Goal: Task Accomplishment & Management: Use online tool/utility

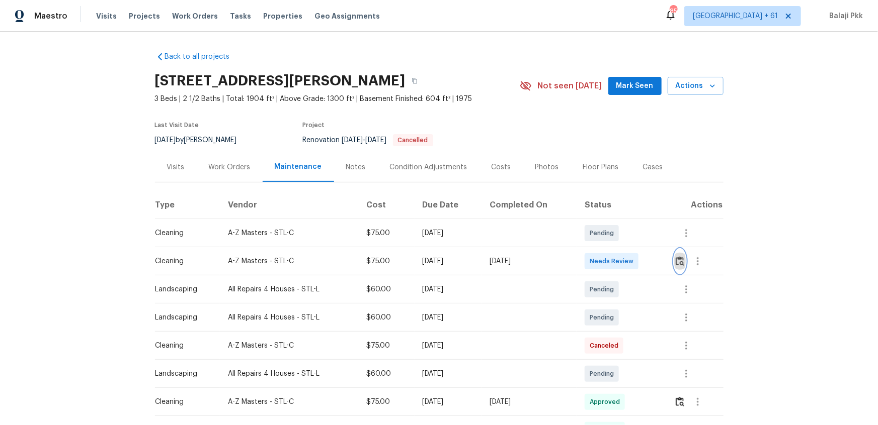
click at [682, 263] on img "button" at bounding box center [679, 261] width 9 height 10
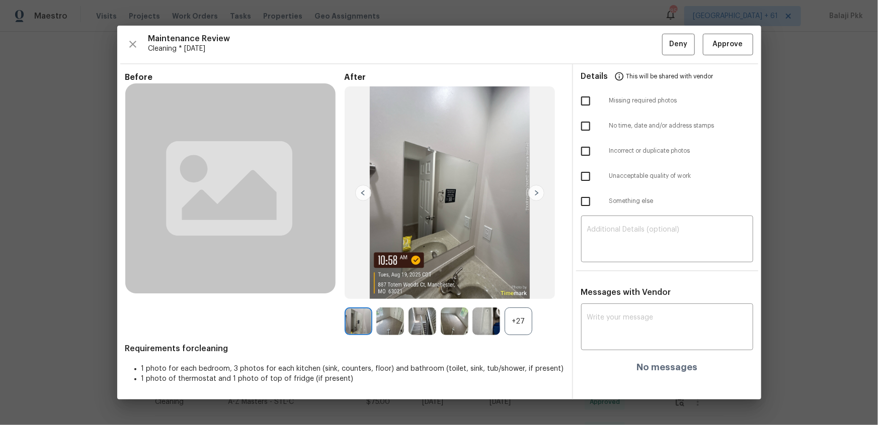
click at [516, 325] on div "+27" at bounding box center [518, 322] width 28 height 28
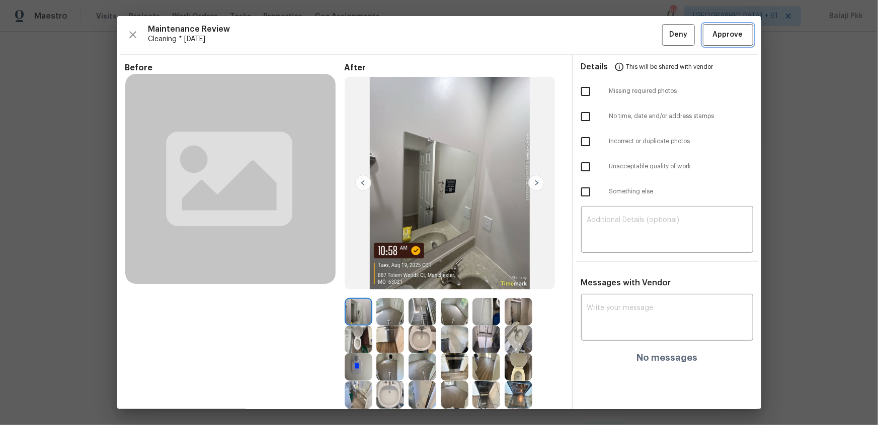
click at [713, 40] on span "Approve" at bounding box center [728, 35] width 30 height 13
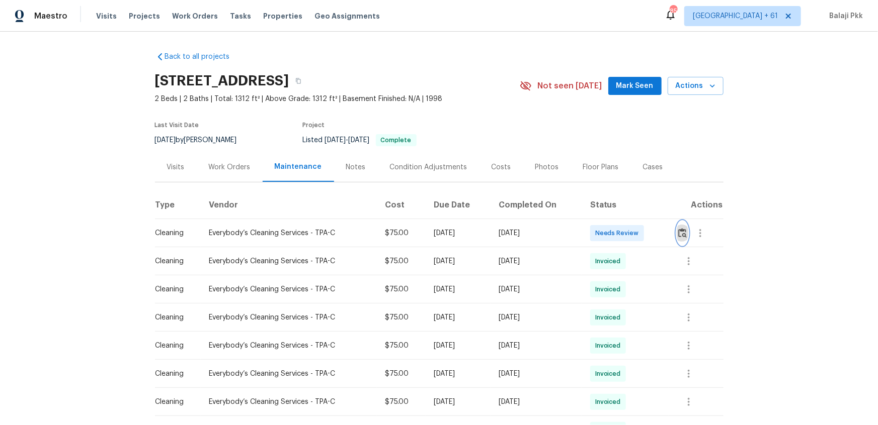
click at [624, 236] on img "button" at bounding box center [682, 233] width 9 height 10
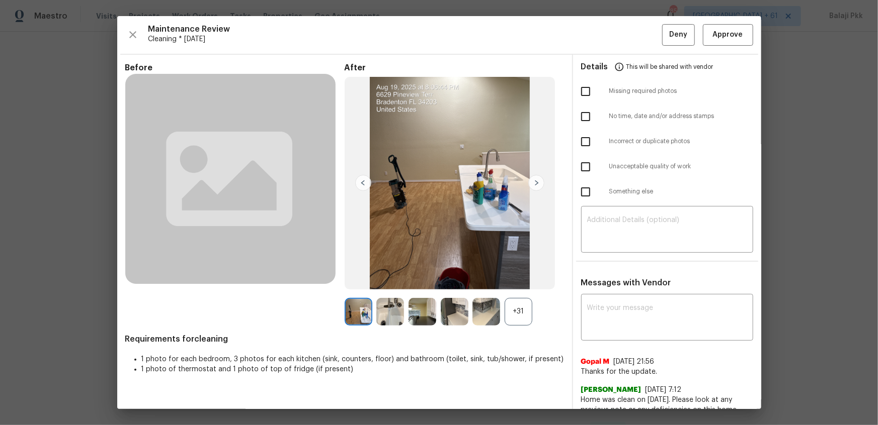
click at [524, 283] on div "+31" at bounding box center [518, 312] width 28 height 28
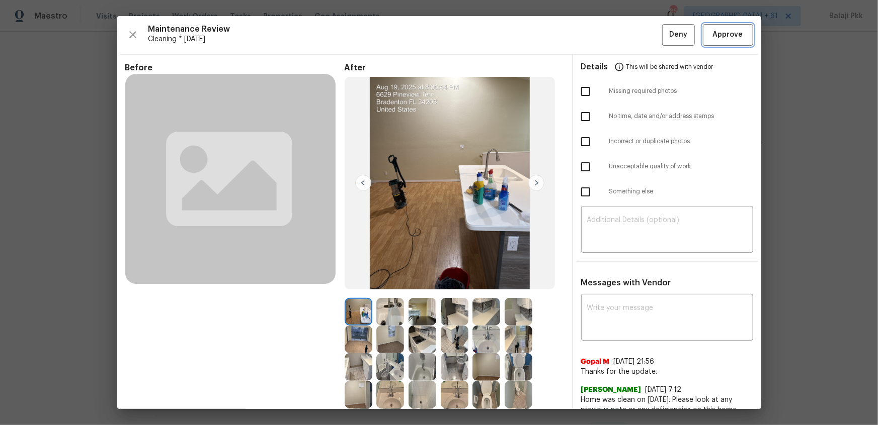
click at [624, 40] on span "Approve" at bounding box center [728, 35] width 30 height 13
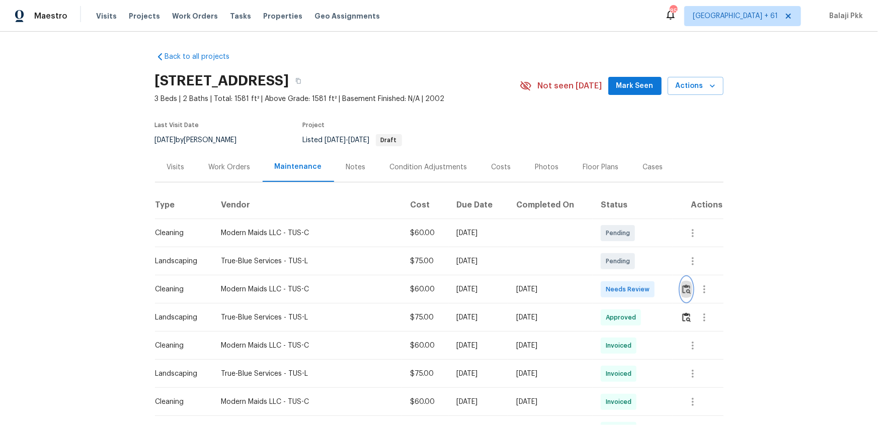
click at [624, 283] on button "button" at bounding box center [686, 290] width 12 height 24
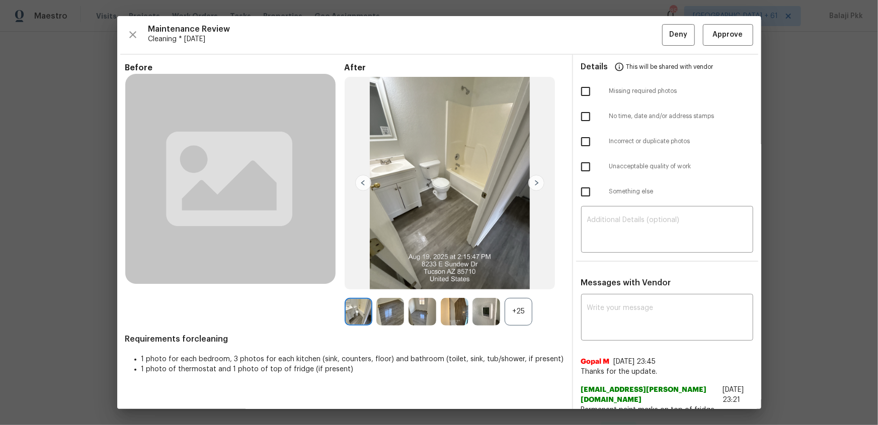
drag, startPoint x: 519, startPoint y: 317, endPoint x: 284, endPoint y: 18, distance: 380.3
click at [519, 283] on div "+25" at bounding box center [518, 312] width 28 height 28
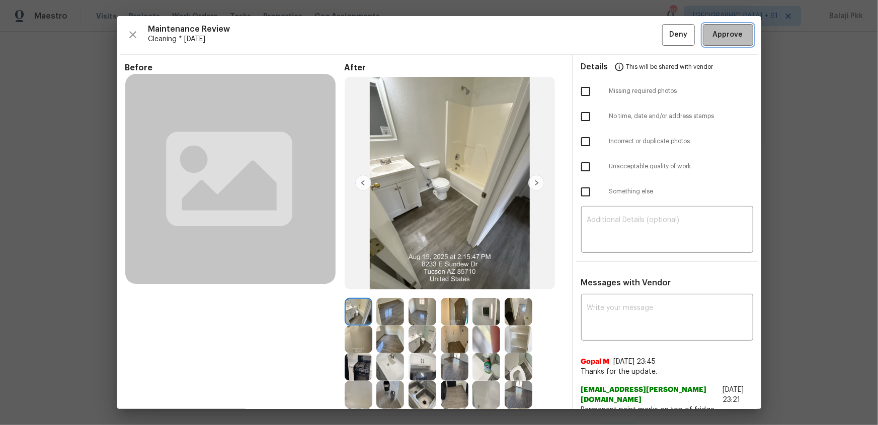
click at [624, 33] on button "Approve" at bounding box center [728, 35] width 50 height 22
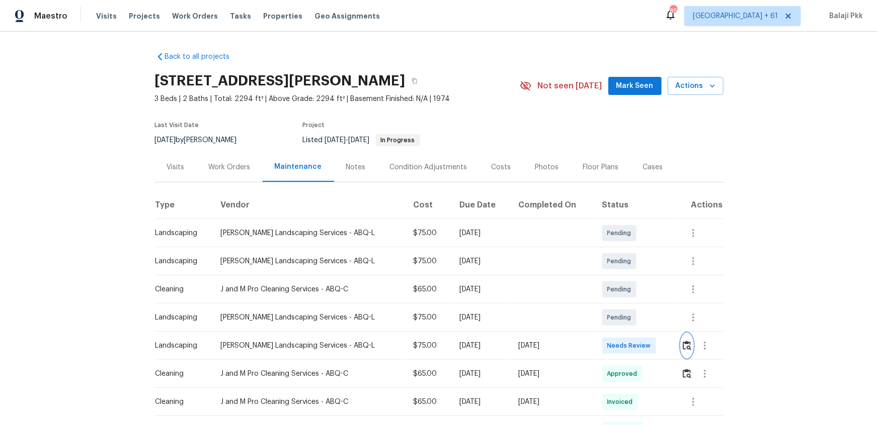
click at [624, 283] on img "button" at bounding box center [686, 346] width 9 height 10
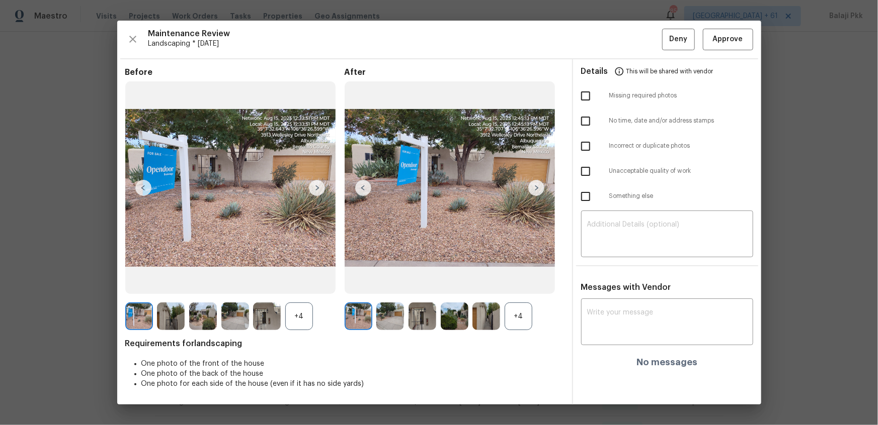
click at [509, 283] on div "+4" at bounding box center [518, 317] width 28 height 28
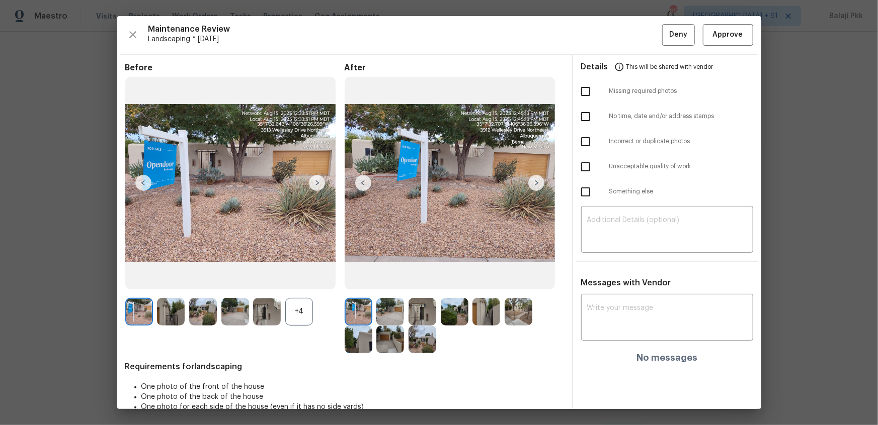
click at [309, 283] on div "+4" at bounding box center [299, 312] width 28 height 28
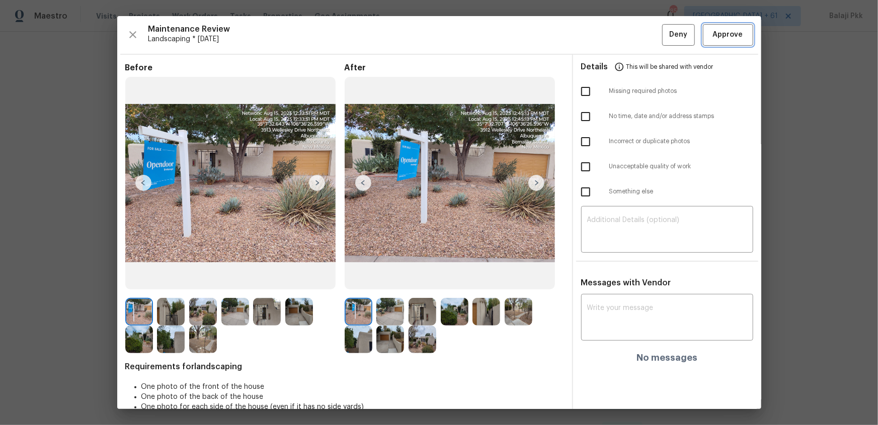
click at [624, 33] on button "Approve" at bounding box center [728, 35] width 50 height 22
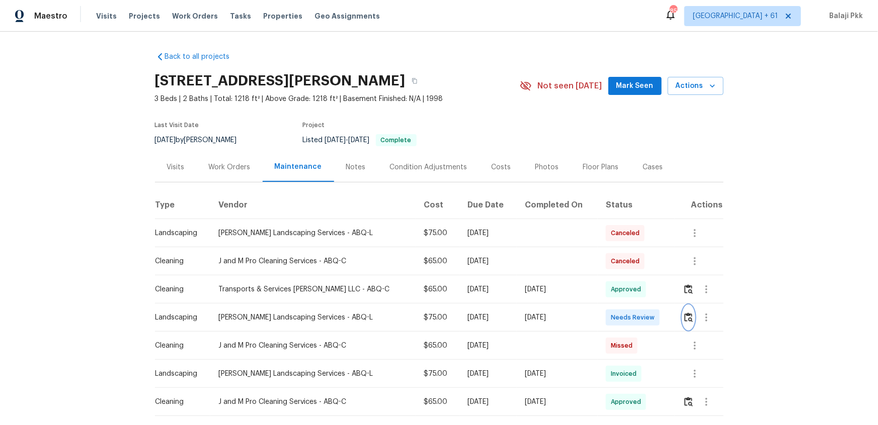
click at [624, 283] on button "button" at bounding box center [688, 318] width 12 height 24
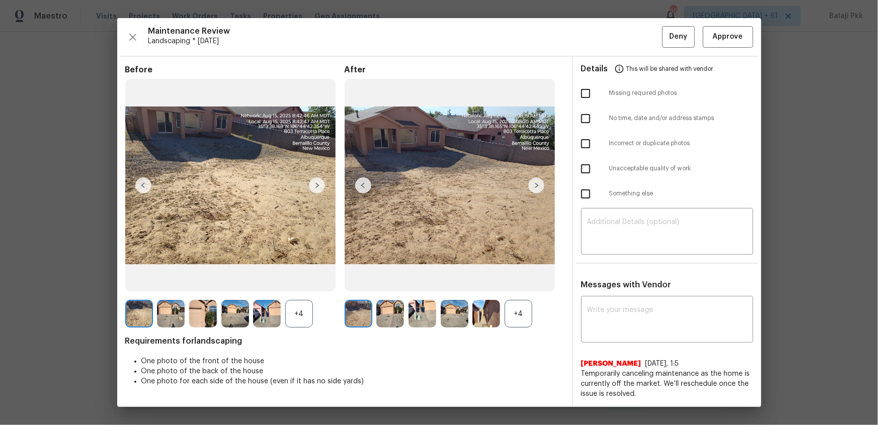
click at [526, 283] on div "+4" at bounding box center [518, 314] width 28 height 28
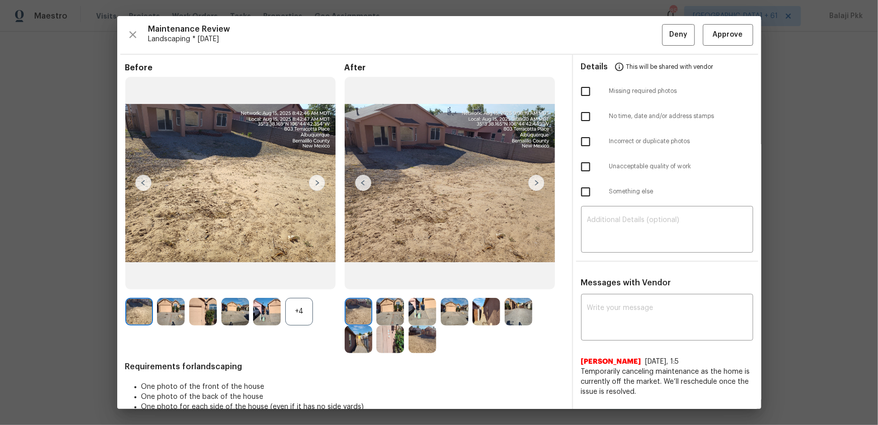
click at [283, 283] on div at bounding box center [269, 312] width 32 height 28
click at [296, 283] on div "+4" at bounding box center [299, 312] width 28 height 28
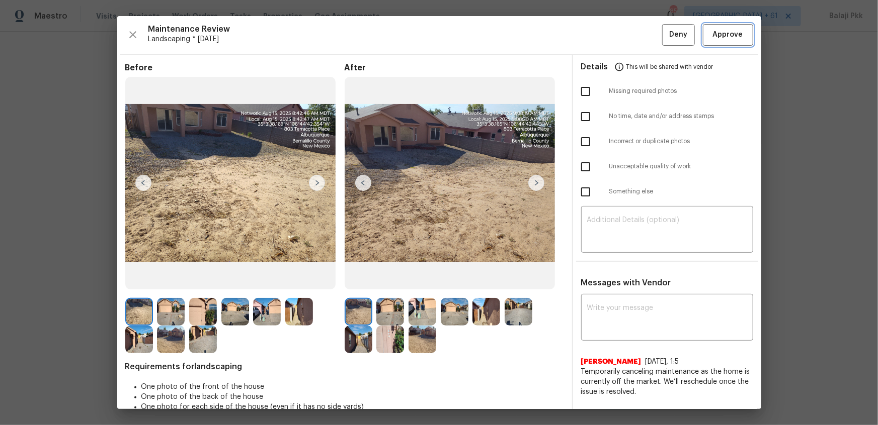
click at [624, 37] on span "Approve" at bounding box center [728, 35] width 30 height 13
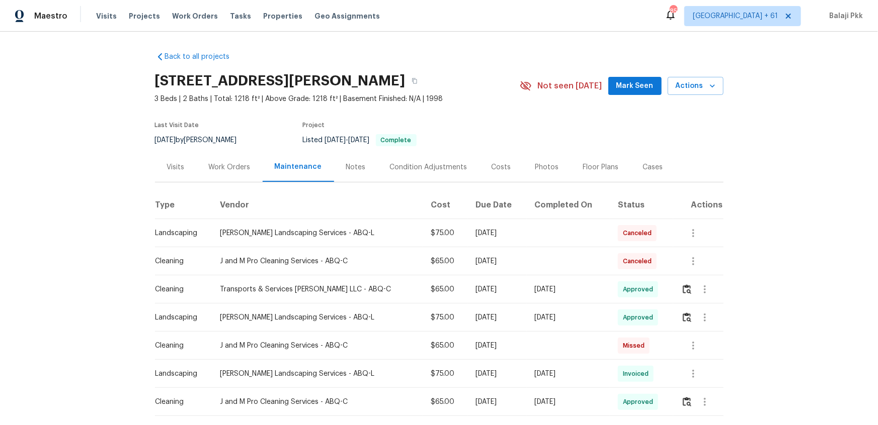
click at [624, 283] on td at bounding box center [698, 318] width 50 height 28
click at [624, 283] on img "button" at bounding box center [686, 318] width 9 height 10
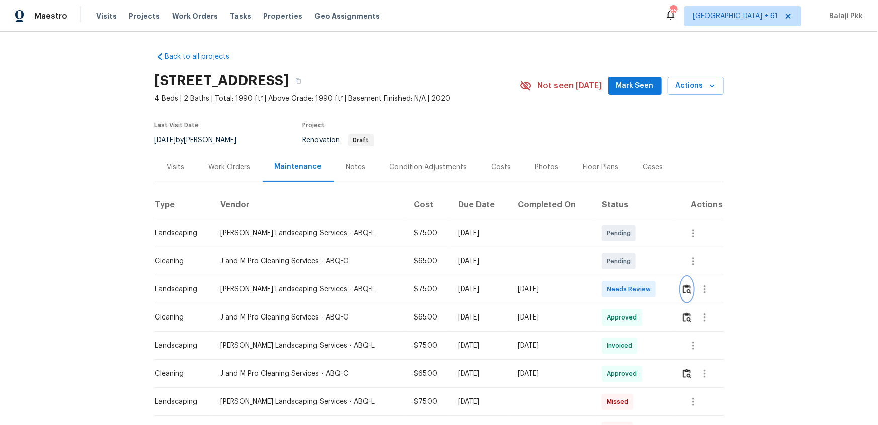
click at [624, 283] on img "button" at bounding box center [686, 290] width 9 height 10
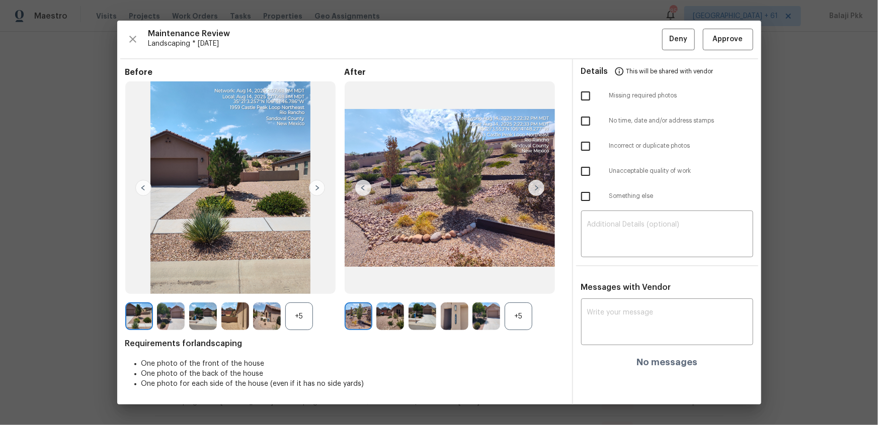
drag, startPoint x: 524, startPoint y: 315, endPoint x: 404, endPoint y: 292, distance: 121.8
click at [523, 283] on div "+5" at bounding box center [518, 317] width 28 height 28
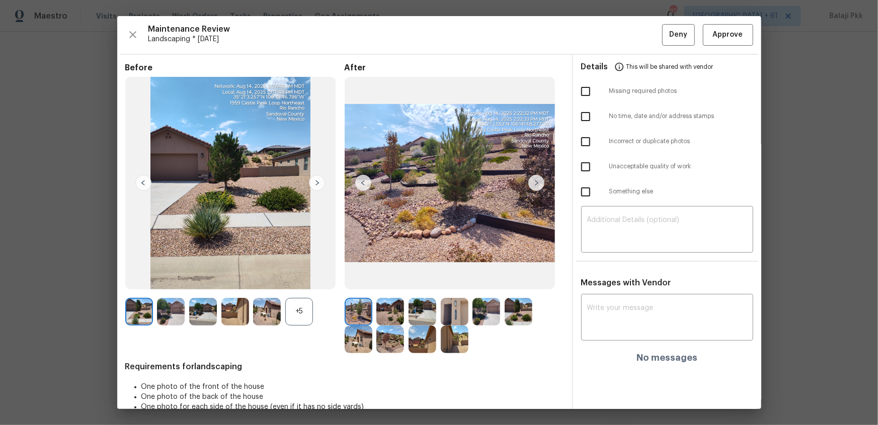
click at [296, 283] on div "+5" at bounding box center [299, 312] width 28 height 28
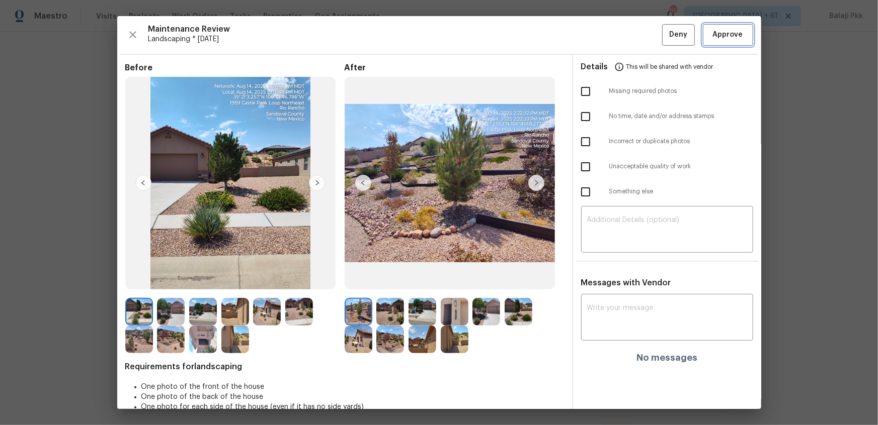
click at [624, 39] on span "Approve" at bounding box center [728, 35] width 30 height 13
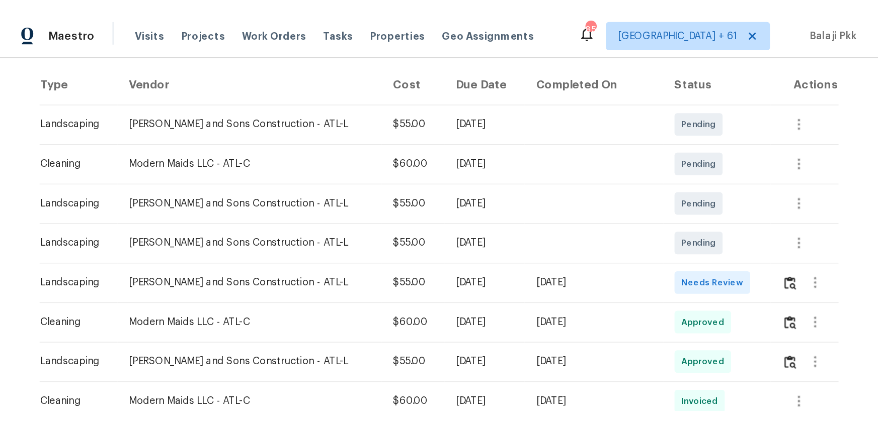
scroll to position [228, 0]
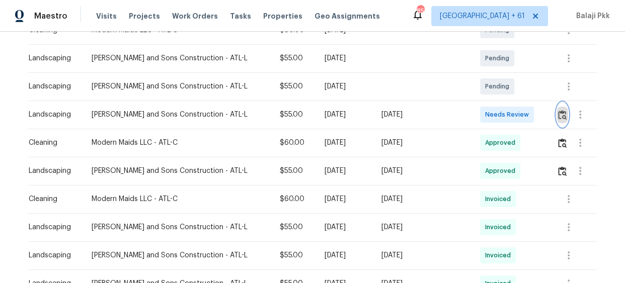
click at [558, 115] on img "button" at bounding box center [562, 115] width 9 height 10
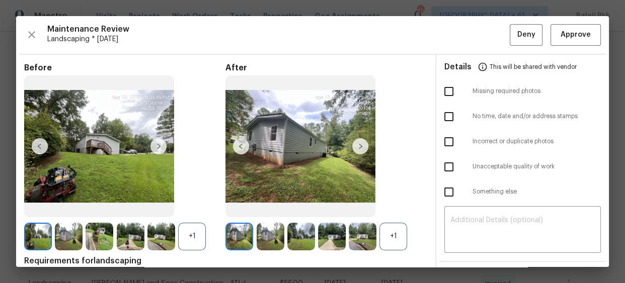
click at [389, 227] on div "+1" at bounding box center [393, 237] width 28 height 28
click at [197, 245] on div "+1" at bounding box center [192, 237] width 28 height 28
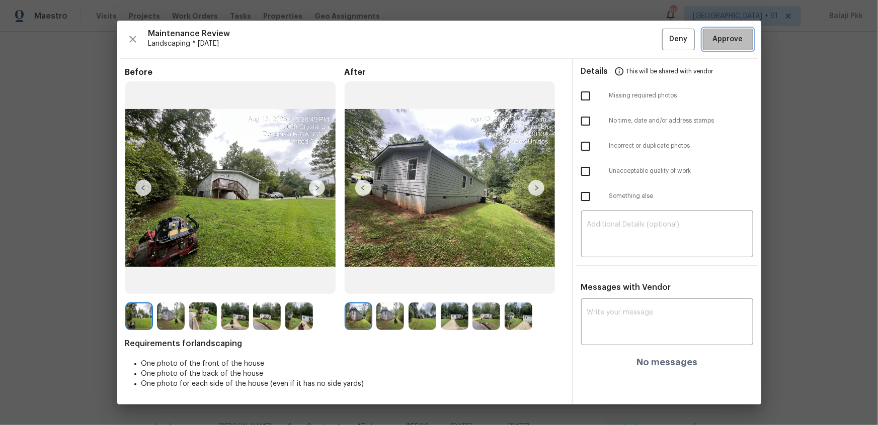
click at [624, 40] on span "Approve" at bounding box center [728, 39] width 30 height 13
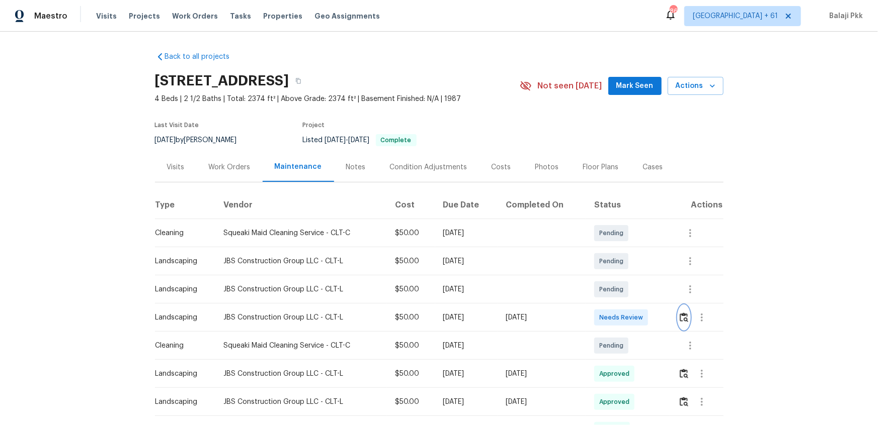
click at [624, 283] on img "button" at bounding box center [683, 318] width 9 height 10
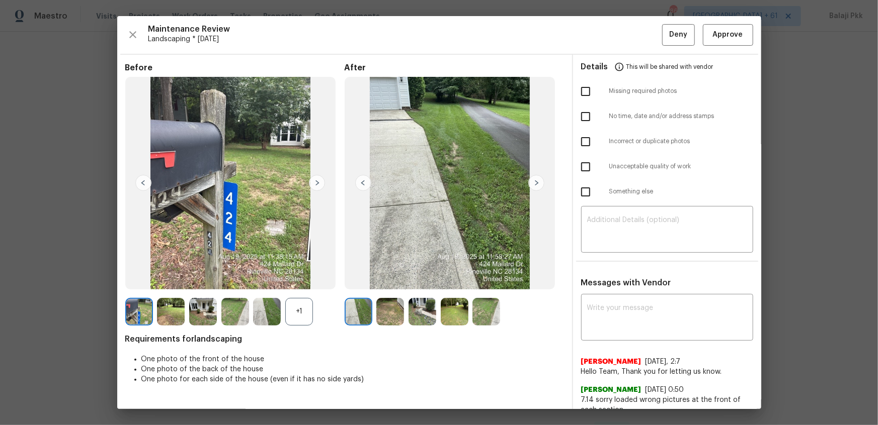
click at [297, 283] on div "+1" at bounding box center [299, 312] width 28 height 28
click at [624, 31] on span "Approve" at bounding box center [728, 35] width 30 height 13
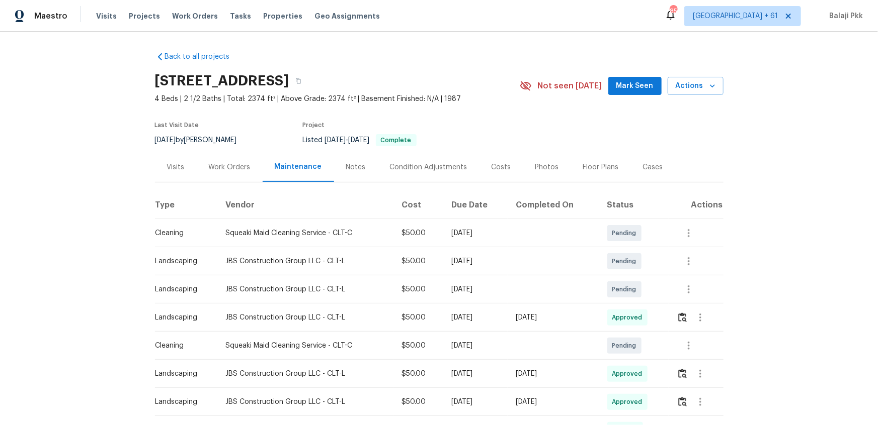
drag, startPoint x: 732, startPoint y: 179, endPoint x: 731, endPoint y: 167, distance: 11.6
click at [624, 179] on div "Back to all projects 424 Mallard Dr, Pineville, NC 28134 4 Beds | 2 1/2 Baths |…" at bounding box center [439, 229] width 878 height 394
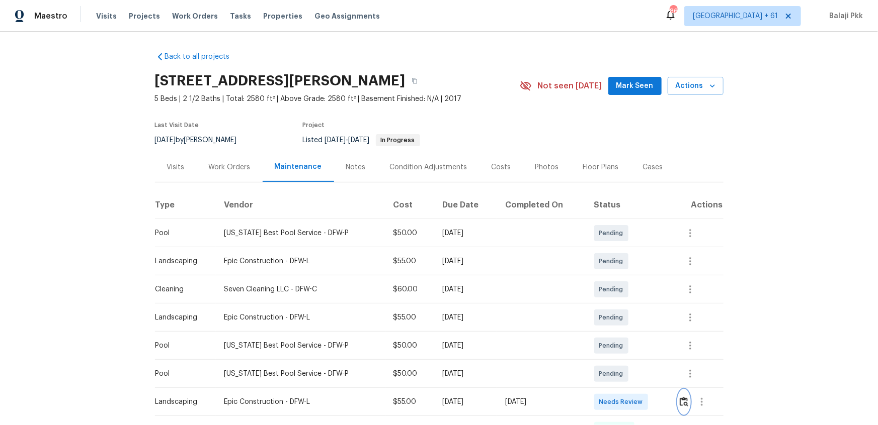
click at [624, 283] on button "button" at bounding box center [684, 402] width 12 height 24
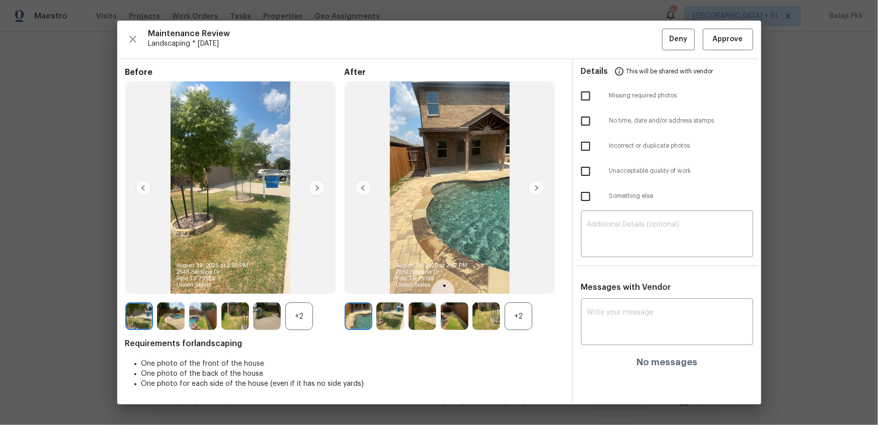
click at [517, 283] on div "+2" at bounding box center [518, 317] width 28 height 28
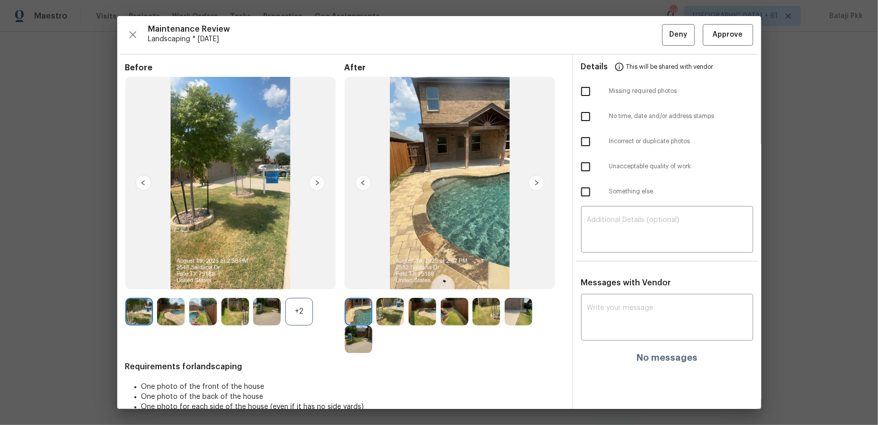
click at [294, 283] on div "+2" at bounding box center [299, 312] width 28 height 28
click at [624, 45] on div "Maintenance Review Landscaping * Mon, Aug 18 Deny Approve Before After Requirem…" at bounding box center [439, 212] width 644 height 393
click at [624, 34] on div "Maintenance Review Landscaping * Mon, Aug 18 Deny Approve" at bounding box center [439, 35] width 628 height 22
click at [624, 37] on span "Approve" at bounding box center [728, 35] width 34 height 13
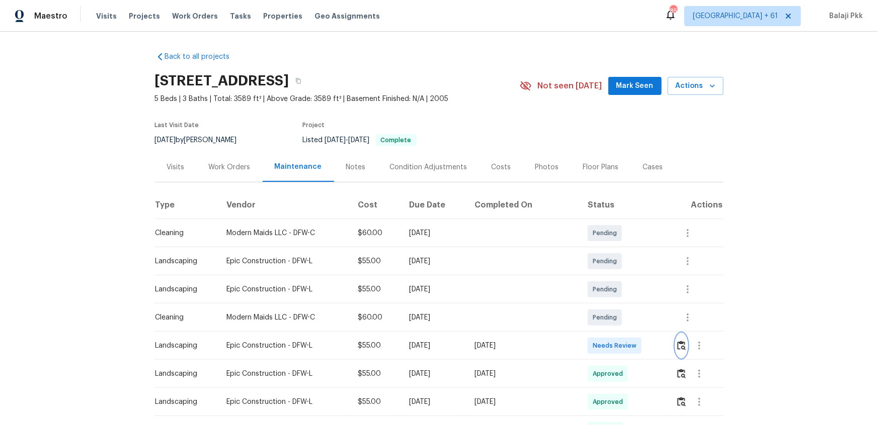
click at [624, 283] on img "button" at bounding box center [681, 346] width 9 height 10
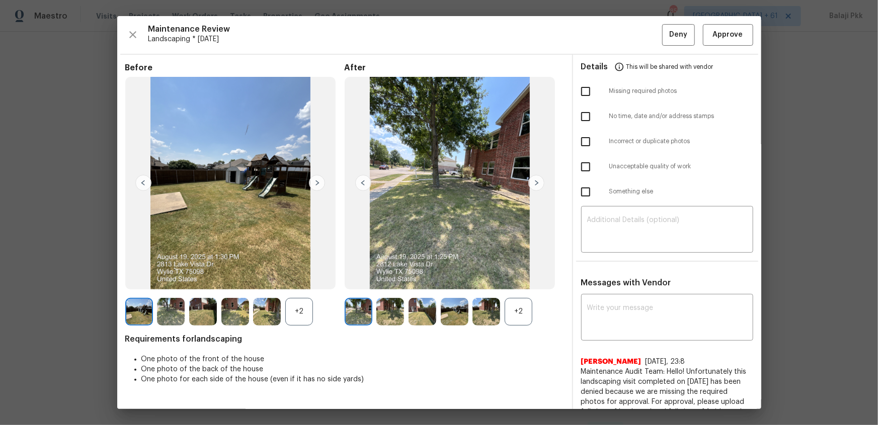
click at [523, 283] on div "Before +2 After +2 Requirements for landscaping One photo of the front of the h…" at bounding box center [344, 334] width 439 height 542
click at [513, 283] on div "+2" at bounding box center [518, 312] width 28 height 28
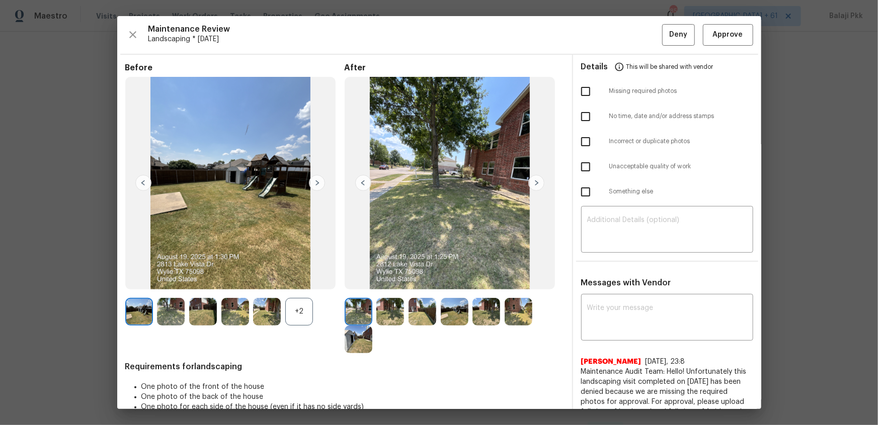
click at [290, 283] on div "+2" at bounding box center [299, 312] width 28 height 28
drag, startPoint x: 703, startPoint y: 35, endPoint x: 687, endPoint y: 32, distance: 15.9
click at [624, 35] on span "Approve" at bounding box center [728, 35] width 34 height 13
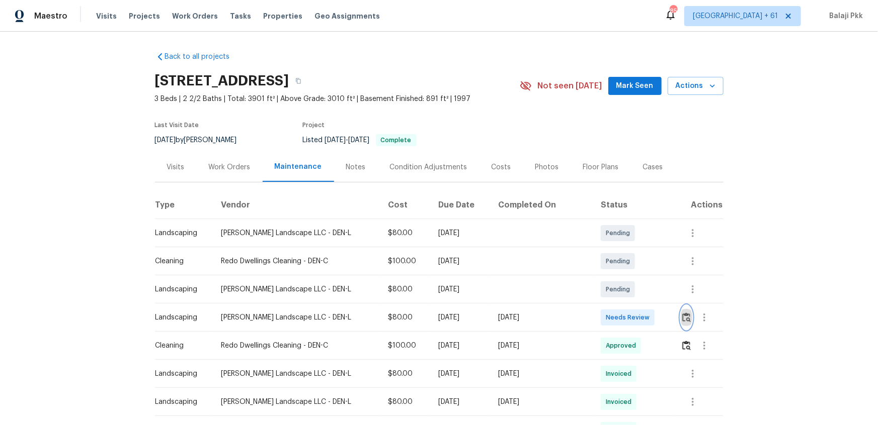
click at [624, 283] on img "button" at bounding box center [686, 318] width 9 height 10
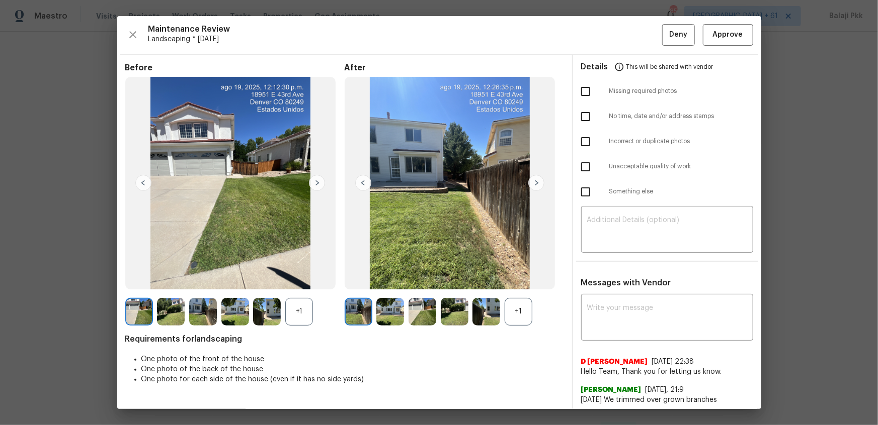
click at [516, 283] on div "+1" at bounding box center [518, 312] width 28 height 28
click at [295, 283] on div "+1" at bounding box center [299, 312] width 28 height 28
click at [624, 38] on span "Approve" at bounding box center [728, 35] width 30 height 13
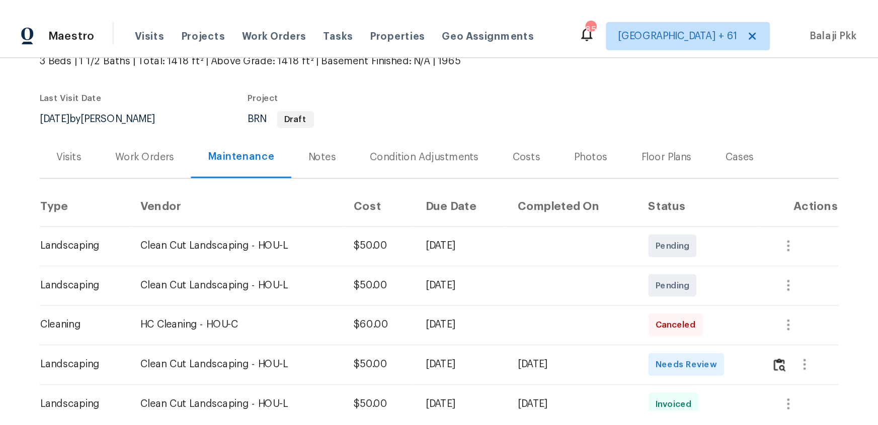
scroll to position [183, 0]
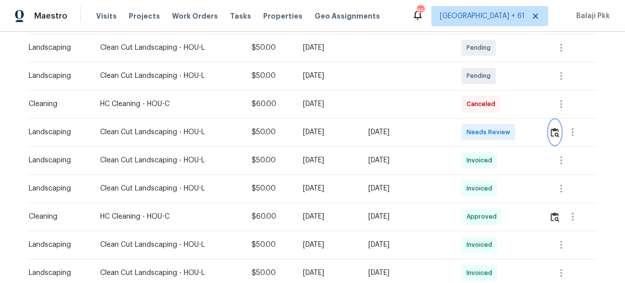
click at [555, 133] on img "button" at bounding box center [554, 133] width 9 height 10
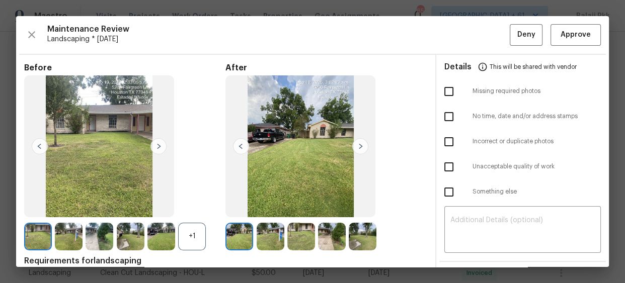
click at [200, 239] on div "+1" at bounding box center [192, 237] width 28 height 28
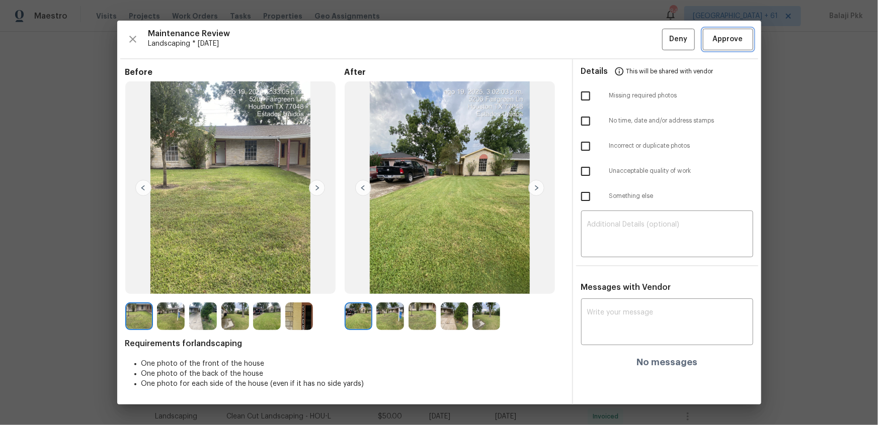
click at [624, 41] on span "Approve" at bounding box center [728, 39] width 30 height 13
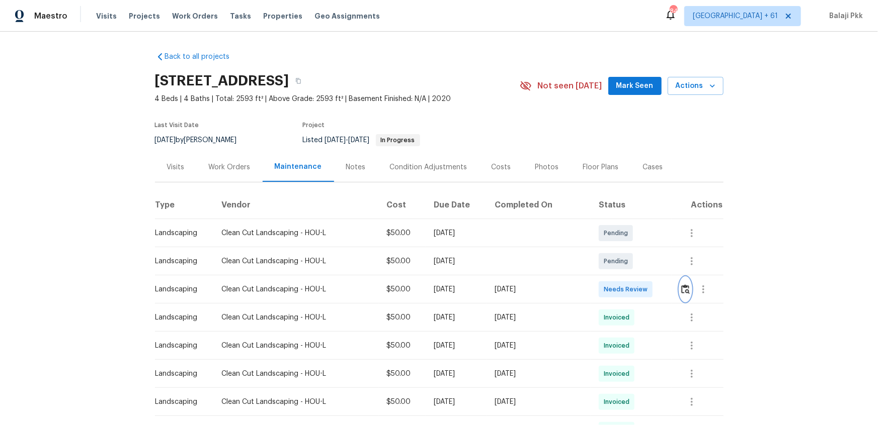
click at [624, 283] on img "button" at bounding box center [685, 290] width 9 height 10
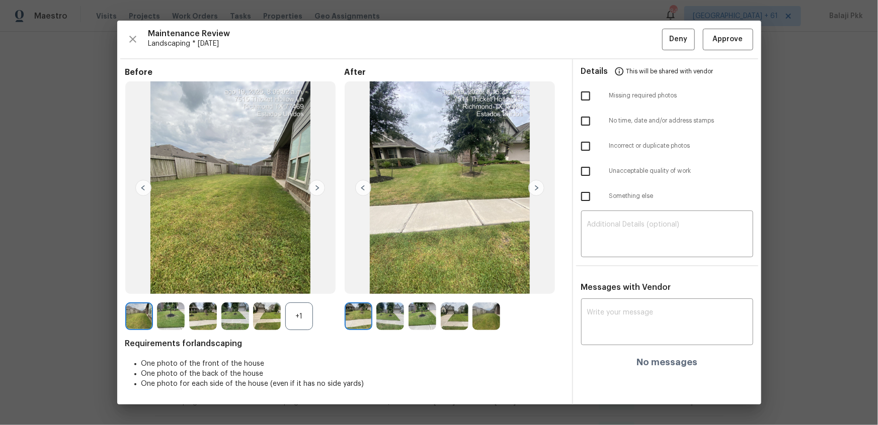
click at [304, 283] on div "+1" at bounding box center [299, 317] width 28 height 28
click at [624, 36] on span "Approve" at bounding box center [728, 39] width 30 height 13
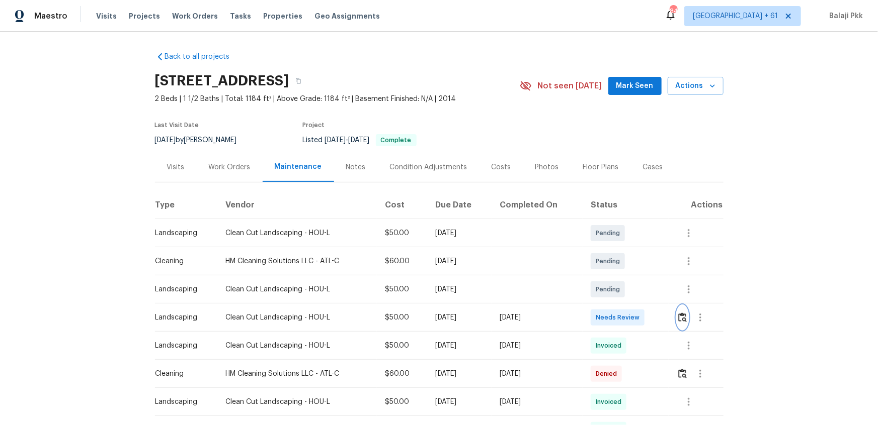
click at [624, 283] on img "button" at bounding box center [682, 318] width 9 height 10
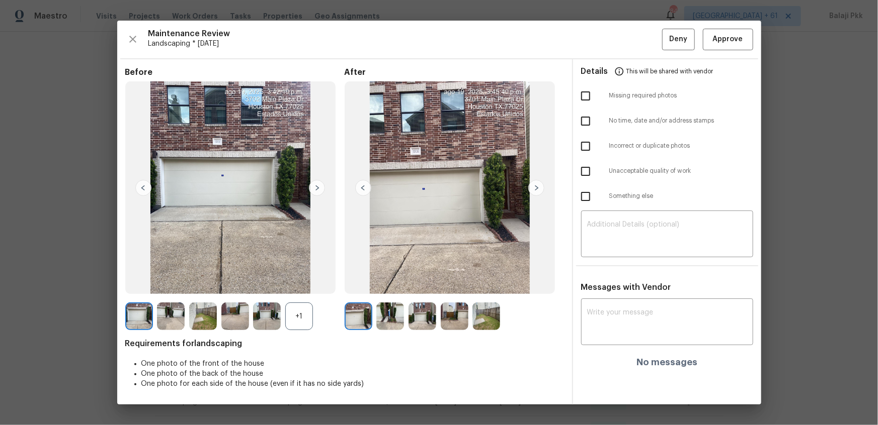
click at [310, 283] on div "+1" at bounding box center [299, 317] width 28 height 28
click at [624, 40] on span "Approve" at bounding box center [728, 39] width 30 height 13
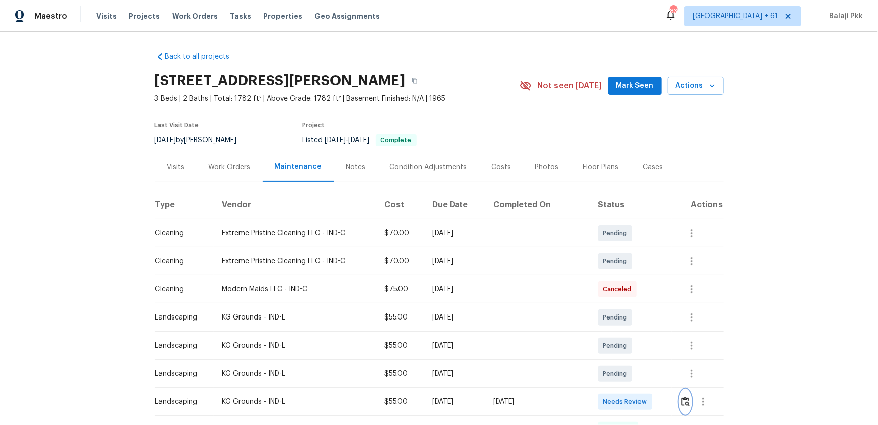
click at [624, 283] on img "button" at bounding box center [685, 402] width 9 height 10
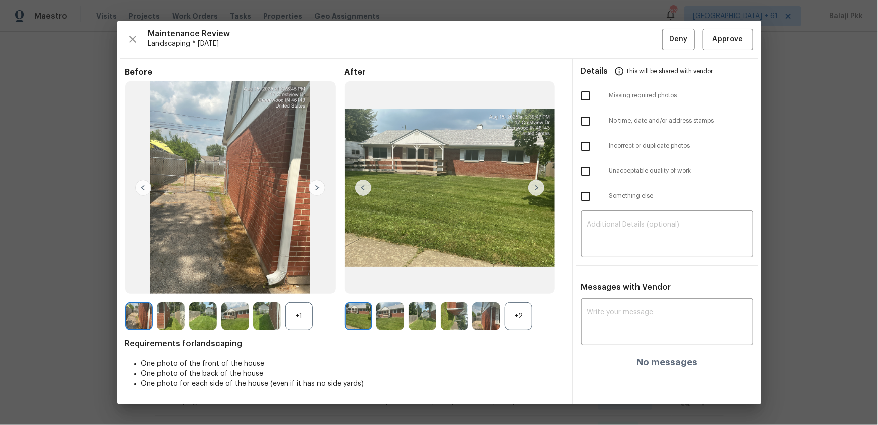
click at [528, 283] on div "+2" at bounding box center [518, 317] width 28 height 28
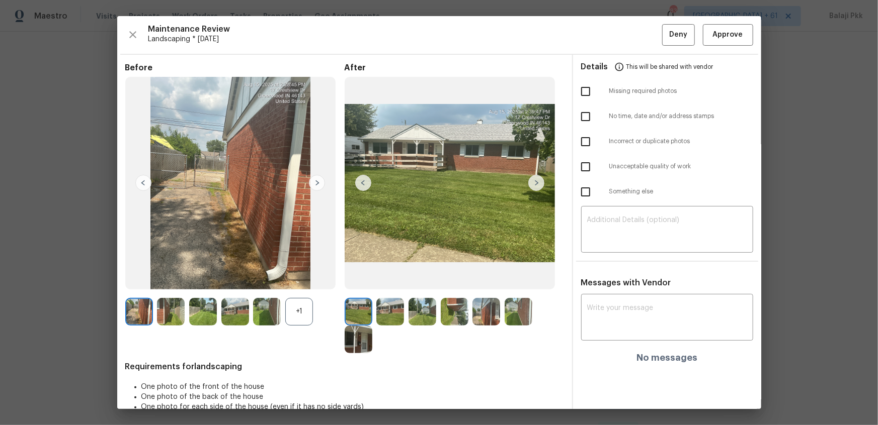
click at [293, 283] on div "+1" at bounding box center [299, 312] width 28 height 28
click at [624, 35] on span "Approve" at bounding box center [728, 35] width 30 height 13
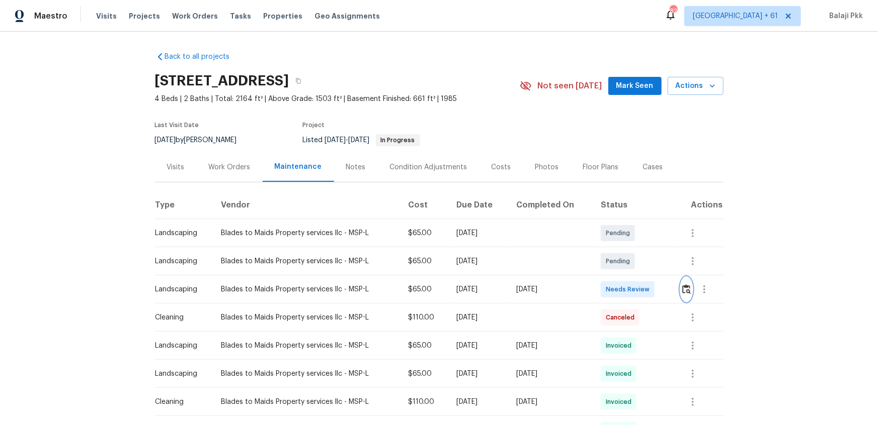
click at [624, 283] on img "button" at bounding box center [686, 290] width 9 height 10
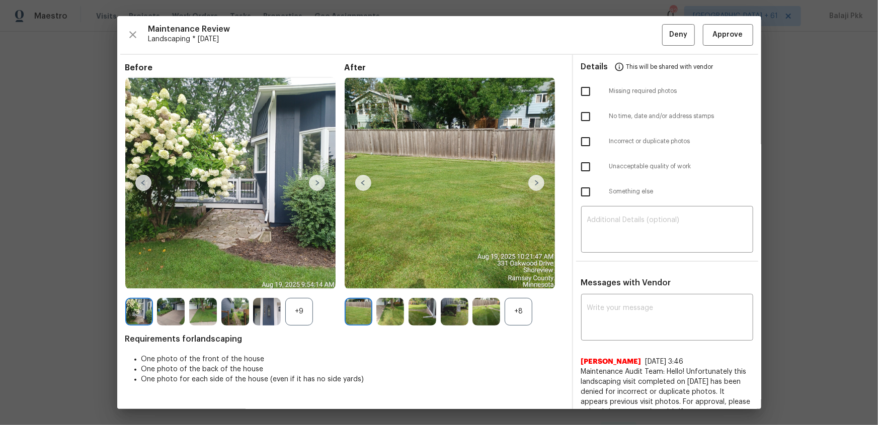
click at [508, 283] on div "+8" at bounding box center [518, 312] width 28 height 28
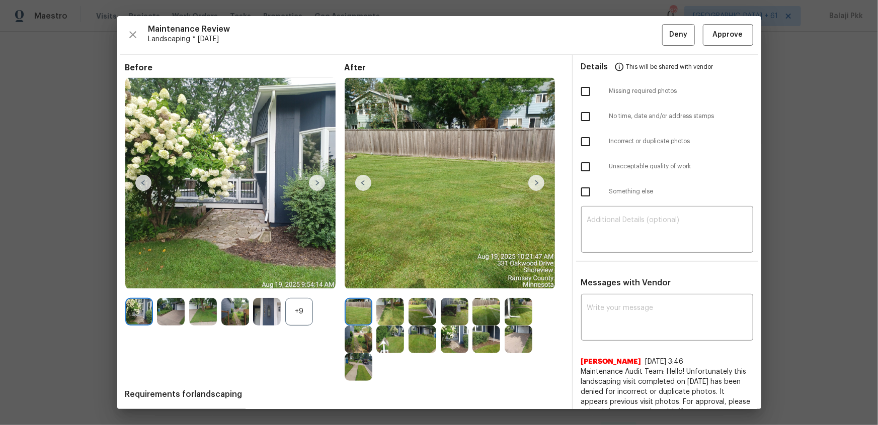
click at [305, 283] on div "+9" at bounding box center [299, 312] width 28 height 28
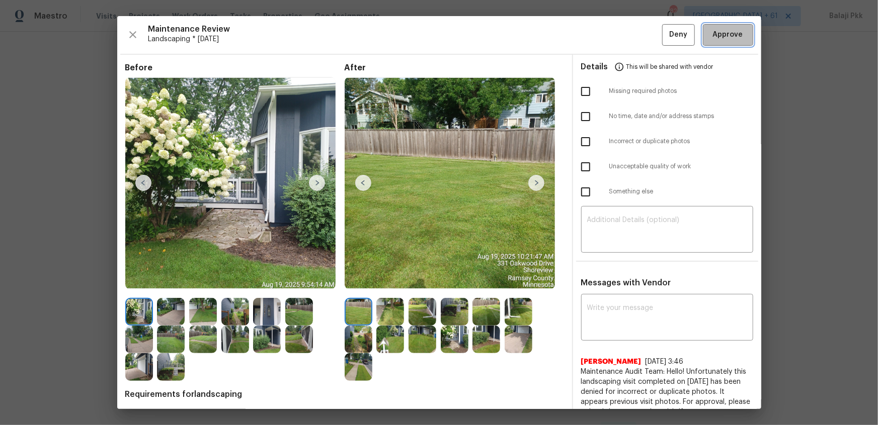
click at [624, 38] on span "Approve" at bounding box center [728, 35] width 30 height 13
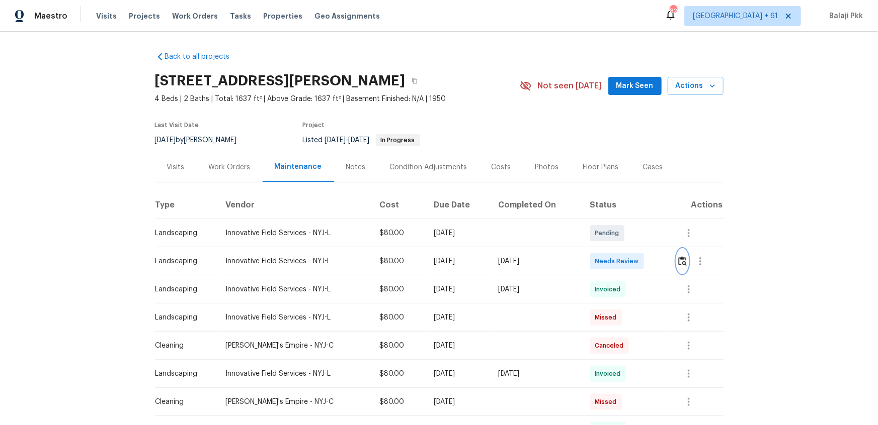
click at [624, 261] on img "button" at bounding box center [682, 261] width 9 height 10
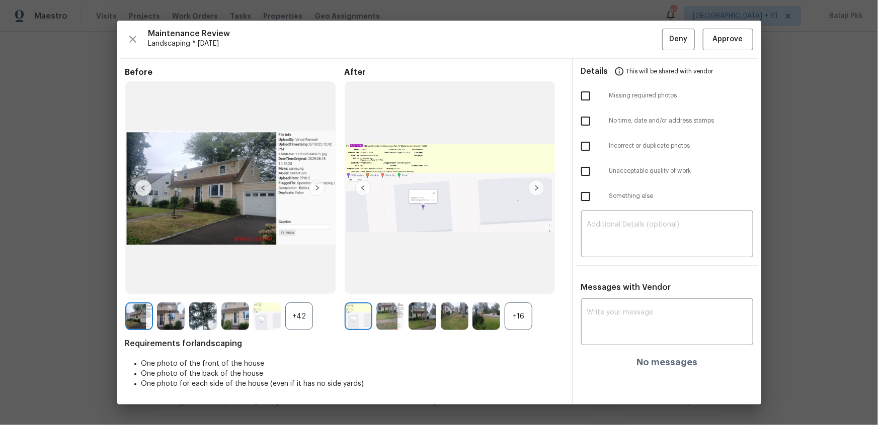
click at [510, 283] on div "+16" at bounding box center [518, 317] width 28 height 28
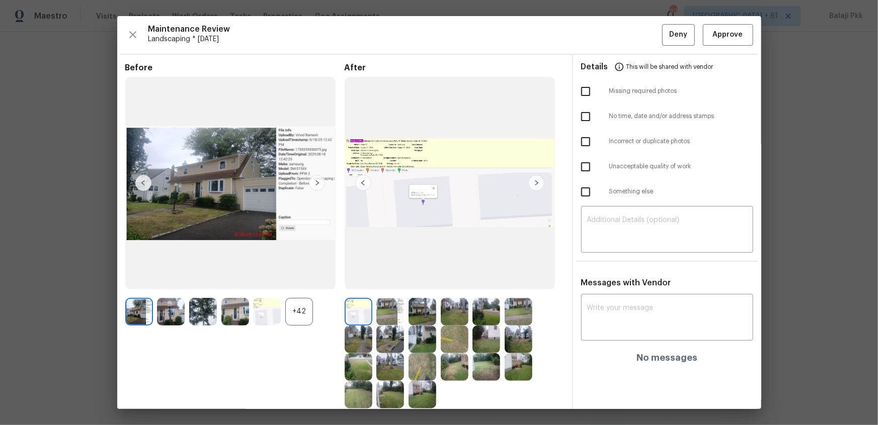
click at [296, 283] on div "+42" at bounding box center [299, 312] width 28 height 28
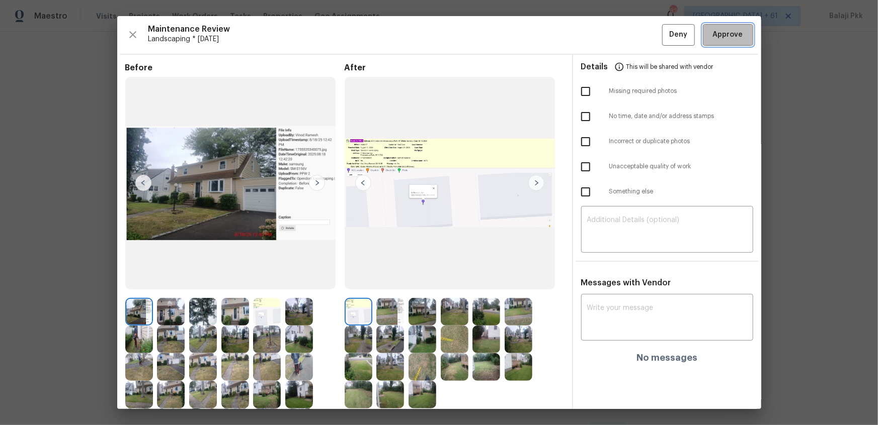
click at [624, 35] on span "Approve" at bounding box center [728, 35] width 30 height 13
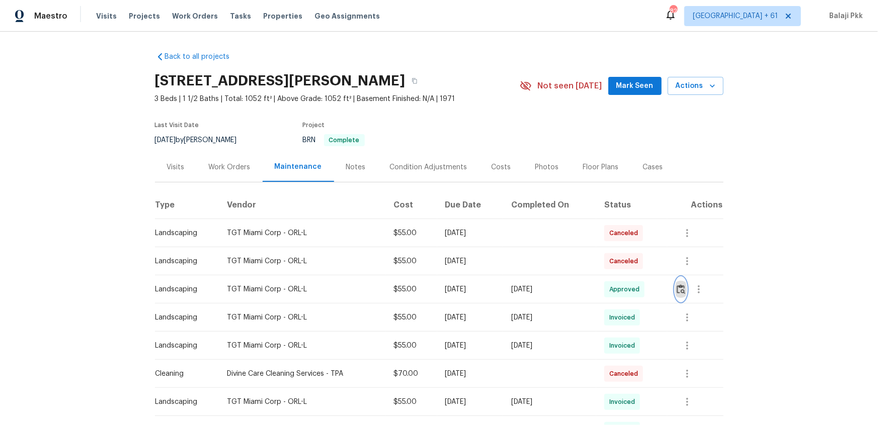
click at [624, 283] on img "button" at bounding box center [680, 290] width 9 height 10
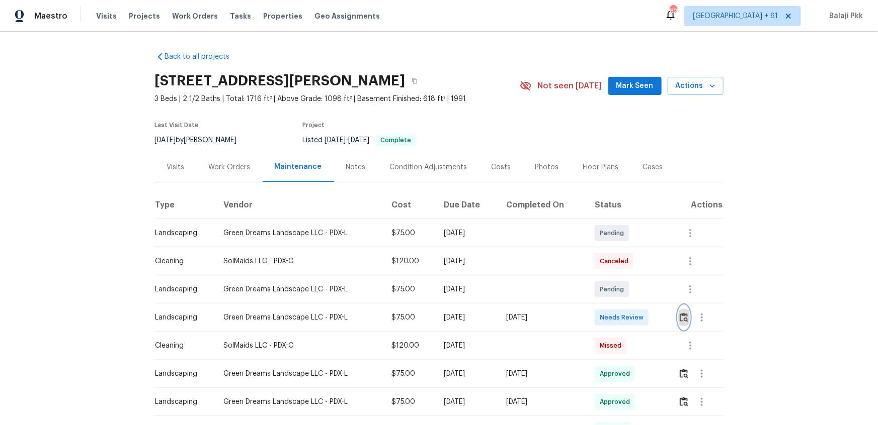
click at [624, 283] on img "button" at bounding box center [683, 318] width 9 height 10
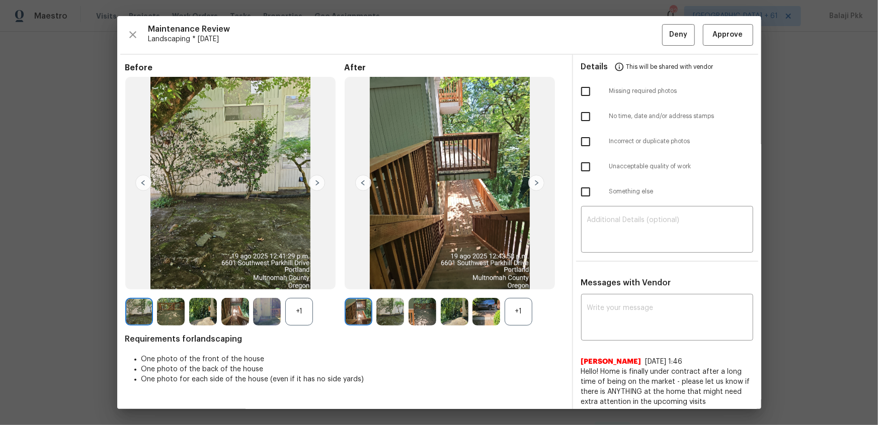
click at [507, 283] on div "+1" at bounding box center [518, 312] width 28 height 28
drag, startPoint x: 297, startPoint y: 311, endPoint x: 211, endPoint y: 94, distance: 233.6
click at [296, 283] on div "+1" at bounding box center [299, 312] width 28 height 28
click at [624, 35] on span "Approve" at bounding box center [728, 35] width 30 height 13
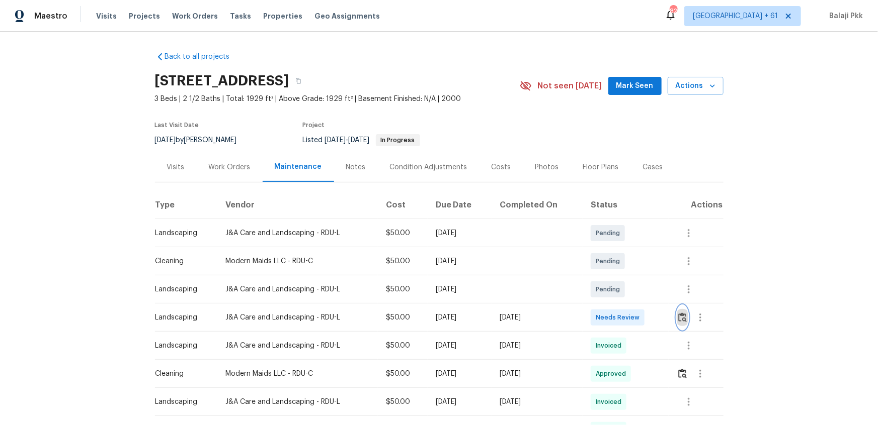
click at [624, 283] on img "button" at bounding box center [682, 318] width 9 height 10
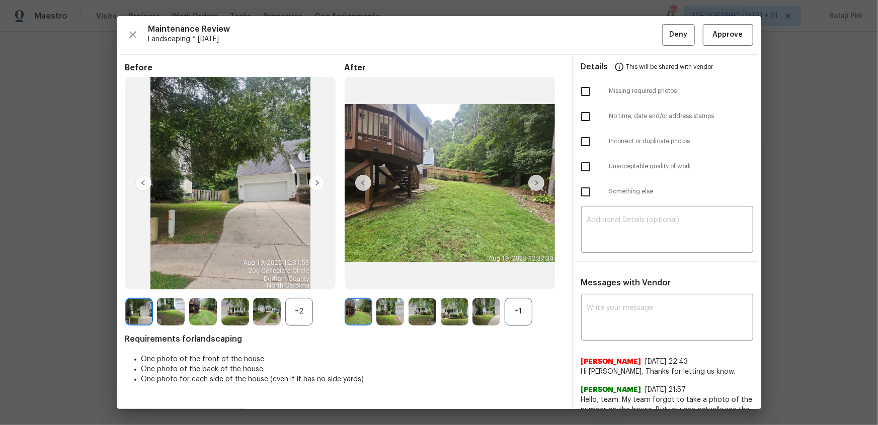
click at [524, 283] on div "+1" at bounding box center [518, 312] width 28 height 28
click at [291, 283] on div "+2" at bounding box center [299, 312] width 28 height 28
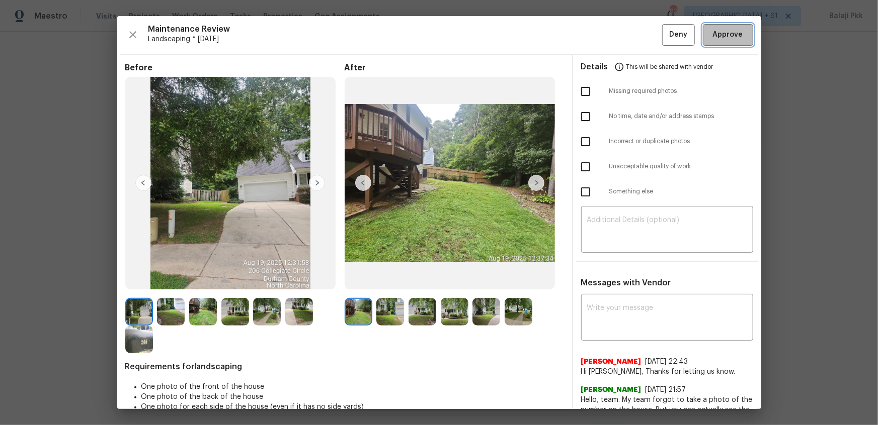
click at [624, 39] on span "Approve" at bounding box center [728, 35] width 30 height 13
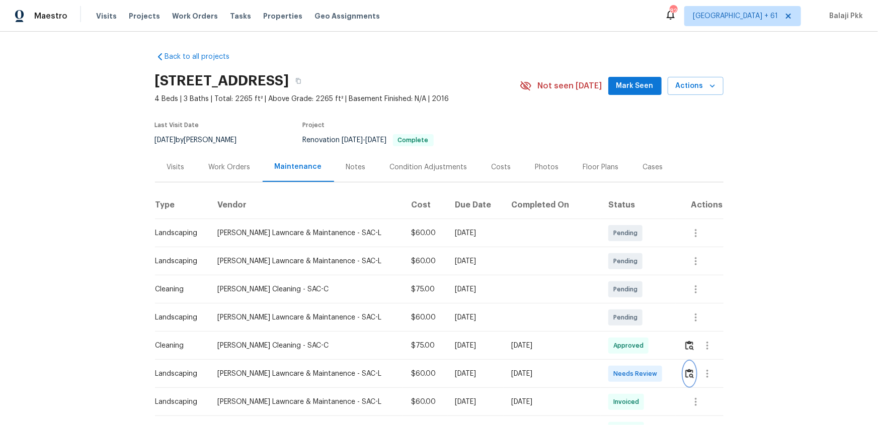
click at [624, 283] on img "button" at bounding box center [689, 374] width 9 height 10
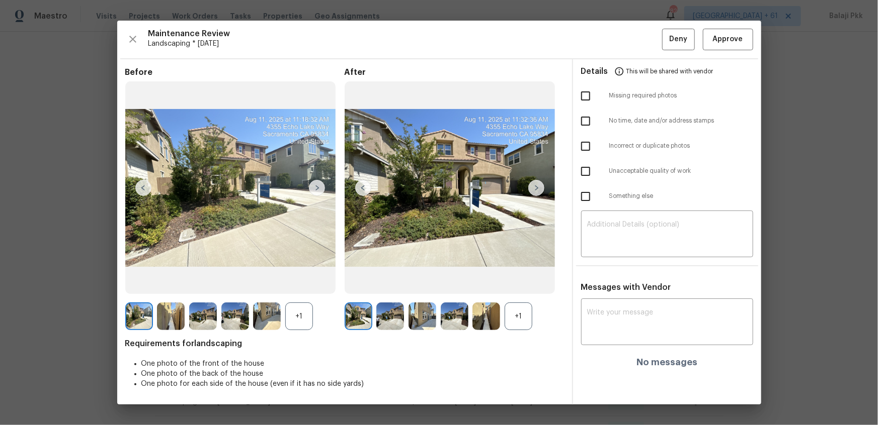
click at [514, 283] on div "+1" at bounding box center [518, 317] width 28 height 28
click at [303, 283] on div "+1" at bounding box center [299, 317] width 28 height 28
click at [624, 44] on span "Approve" at bounding box center [728, 39] width 30 height 13
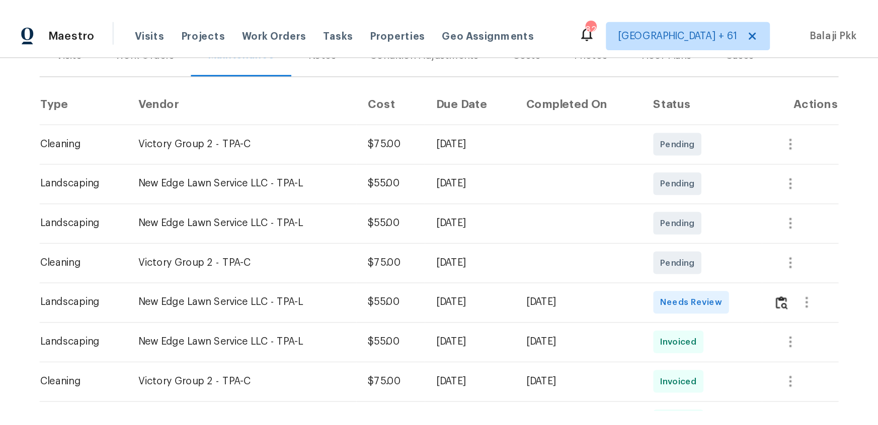
scroll to position [137, 0]
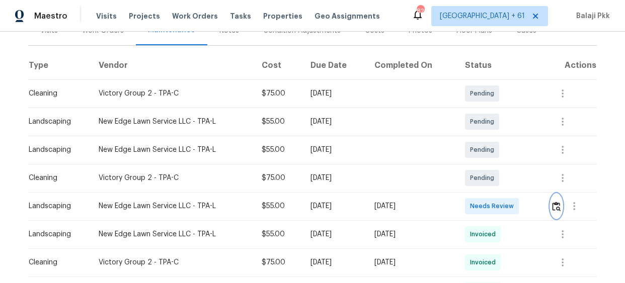
click at [557, 209] on img "button" at bounding box center [556, 207] width 9 height 10
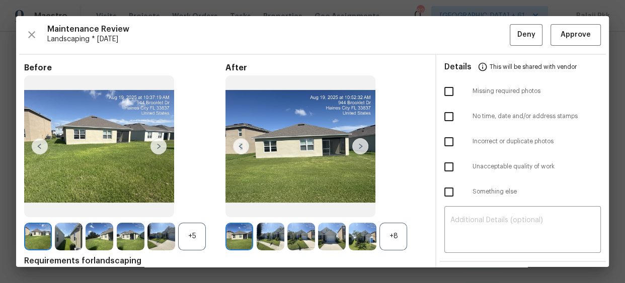
click at [389, 226] on div "+8" at bounding box center [393, 237] width 28 height 28
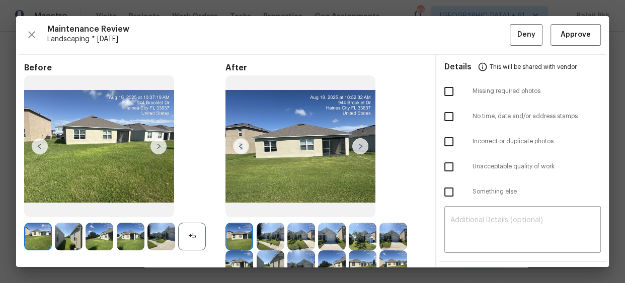
click at [178, 232] on div "+5" at bounding box center [192, 237] width 28 height 28
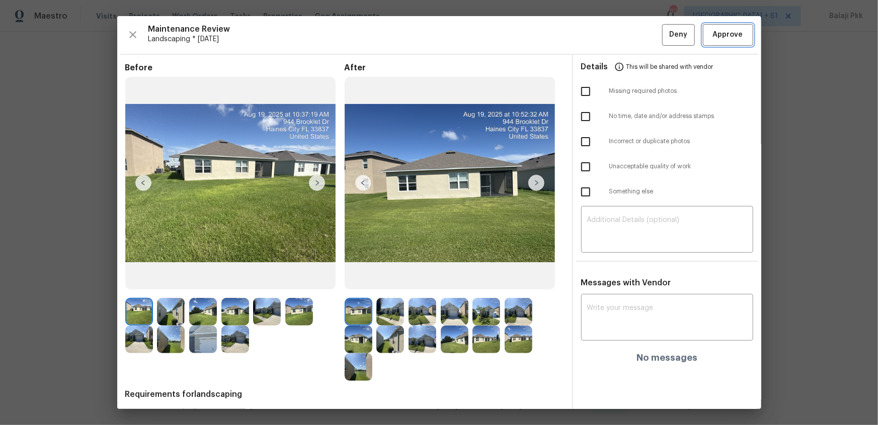
click at [624, 37] on span "Approve" at bounding box center [728, 35] width 30 height 13
